Goal: Information Seeking & Learning: Learn about a topic

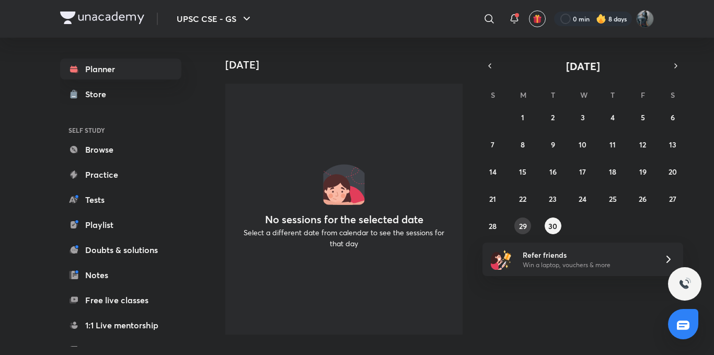
click at [516, 223] on button "29" at bounding box center [523, 226] width 17 height 17
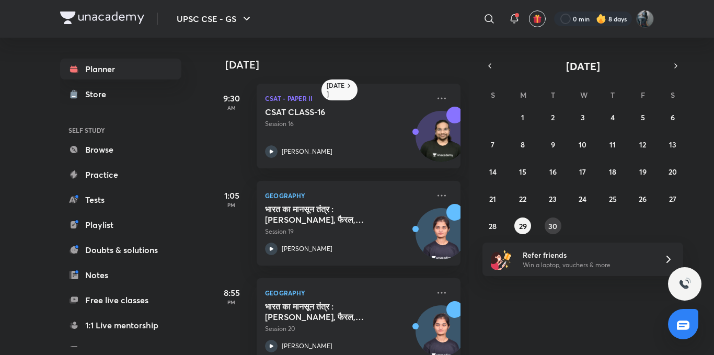
click at [554, 224] on abbr "30" at bounding box center [552, 226] width 9 height 10
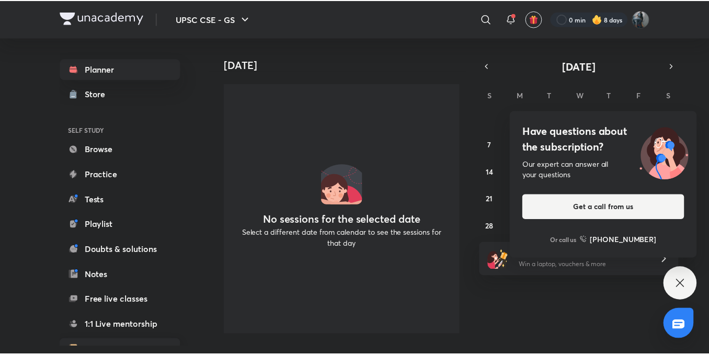
scroll to position [116, 0]
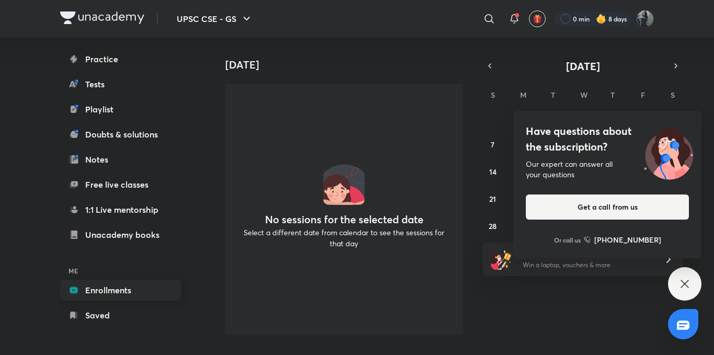
click at [147, 293] on link "Enrollments" at bounding box center [120, 290] width 121 height 21
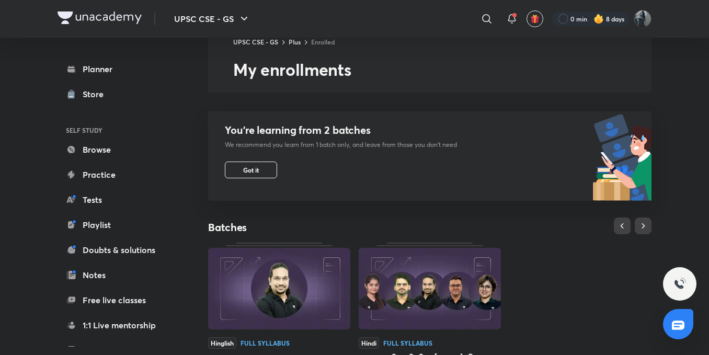
scroll to position [157, 0]
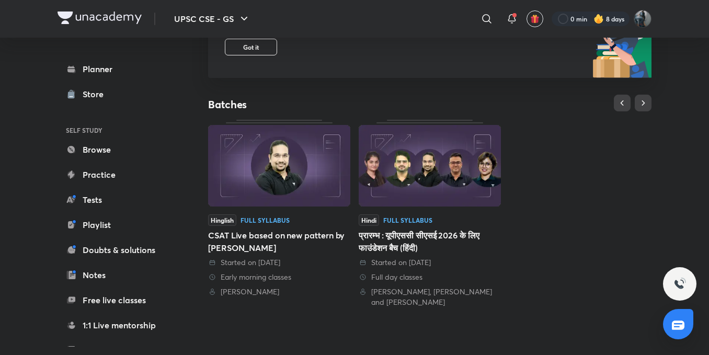
click at [327, 192] on img at bounding box center [279, 166] width 142 height 82
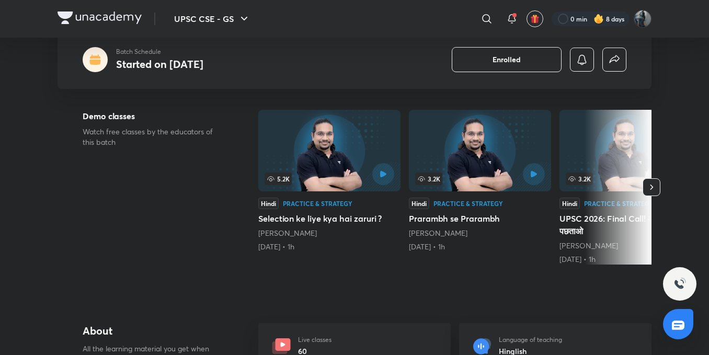
scroll to position [31, 0]
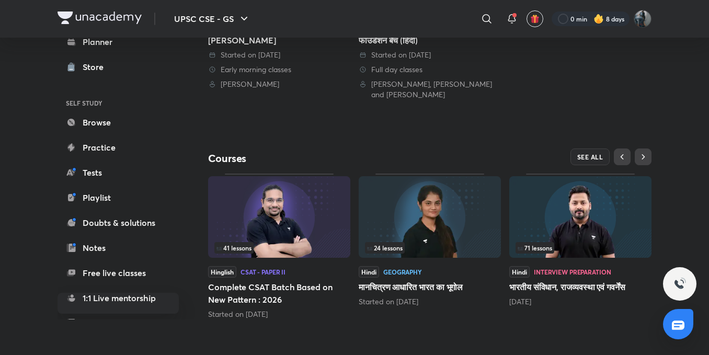
click at [325, 221] on img at bounding box center [279, 217] width 142 height 82
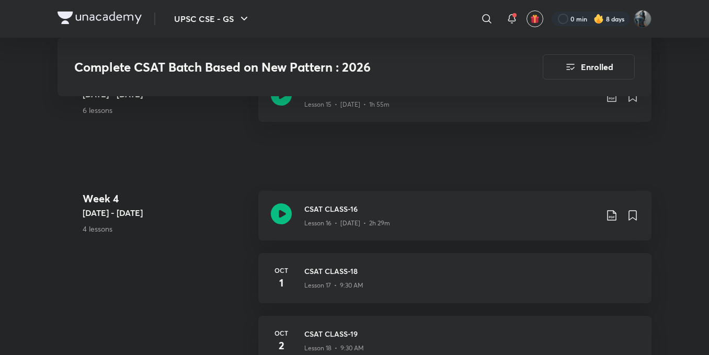
scroll to position [1621, 0]
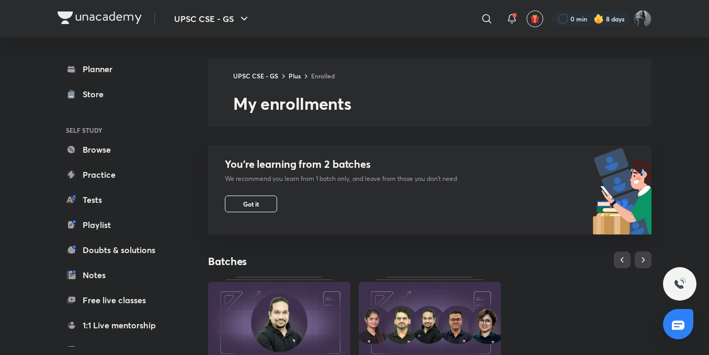
click at [73, 18] on img at bounding box center [100, 18] width 84 height 13
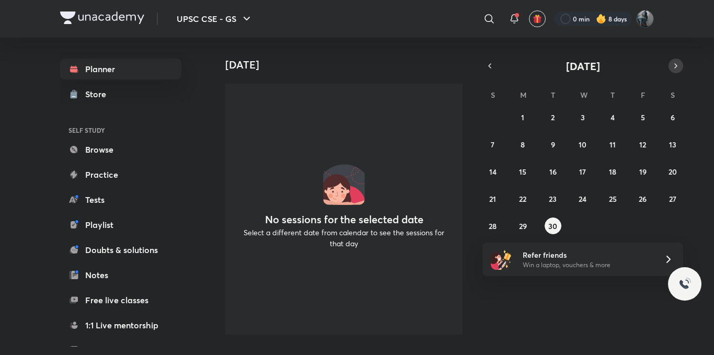
click at [673, 65] on icon "button" at bounding box center [676, 65] width 8 height 9
click at [582, 115] on abbr "1" at bounding box center [582, 117] width 3 height 10
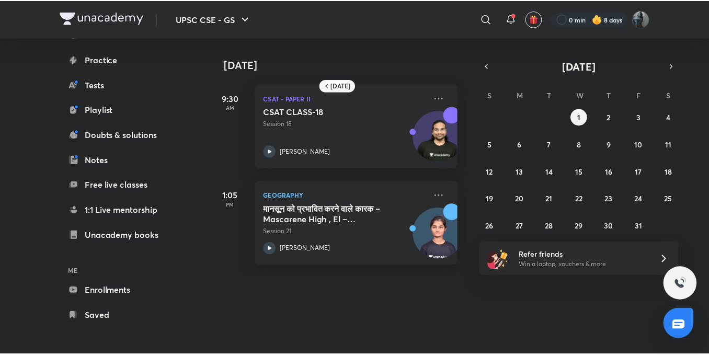
scroll to position [116, 0]
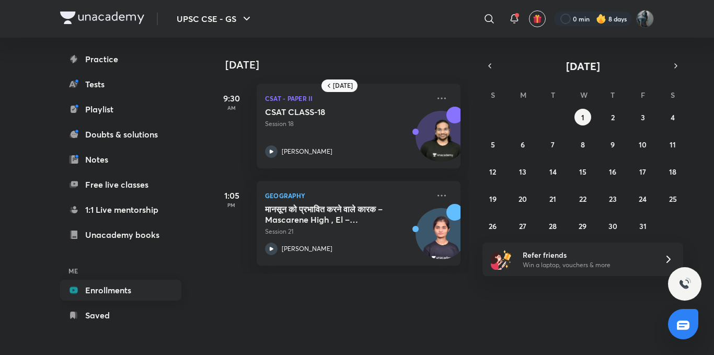
click at [88, 294] on link "Enrollments" at bounding box center [120, 290] width 121 height 21
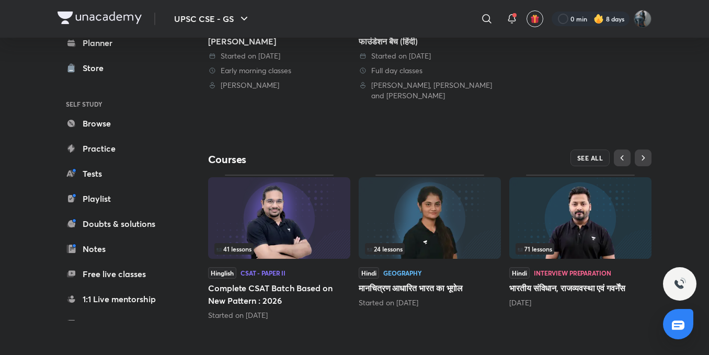
scroll to position [364, 0]
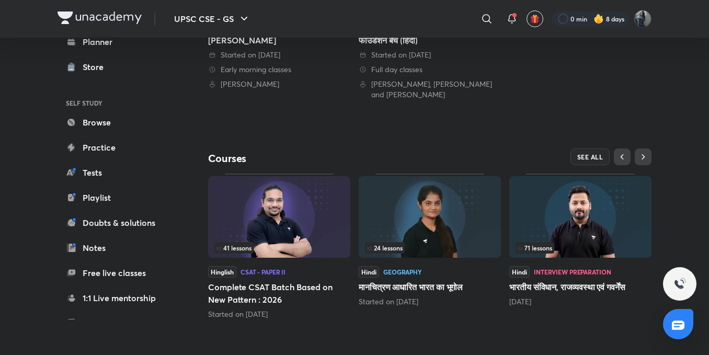
click at [561, 205] on img at bounding box center [580, 217] width 142 height 82
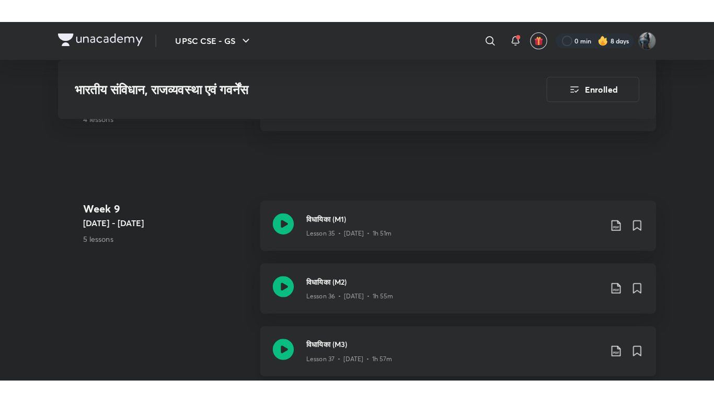
scroll to position [3190, 0]
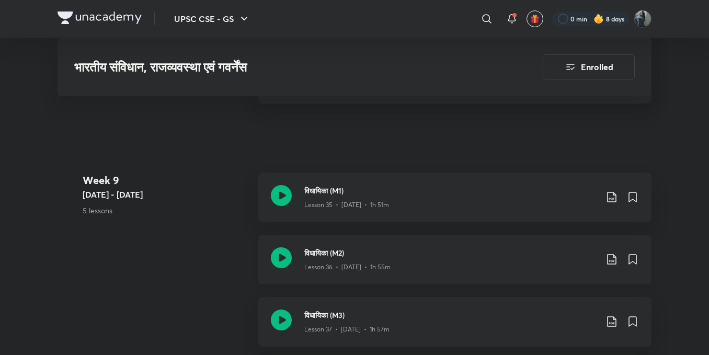
click at [286, 259] on icon at bounding box center [281, 257] width 21 height 21
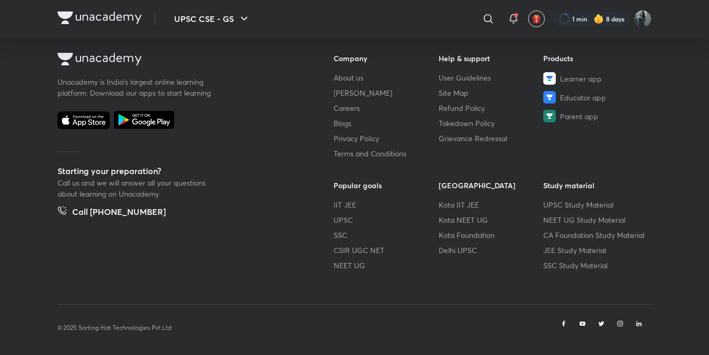
scroll to position [591, 0]
